Goal: Go to known website: Go to known website

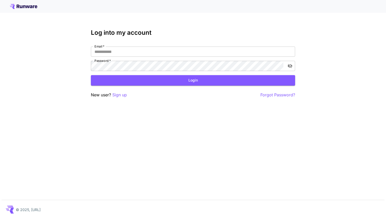
click at [29, 7] on icon at bounding box center [28, 6] width 4 height 3
